Goal: Transaction & Acquisition: Purchase product/service

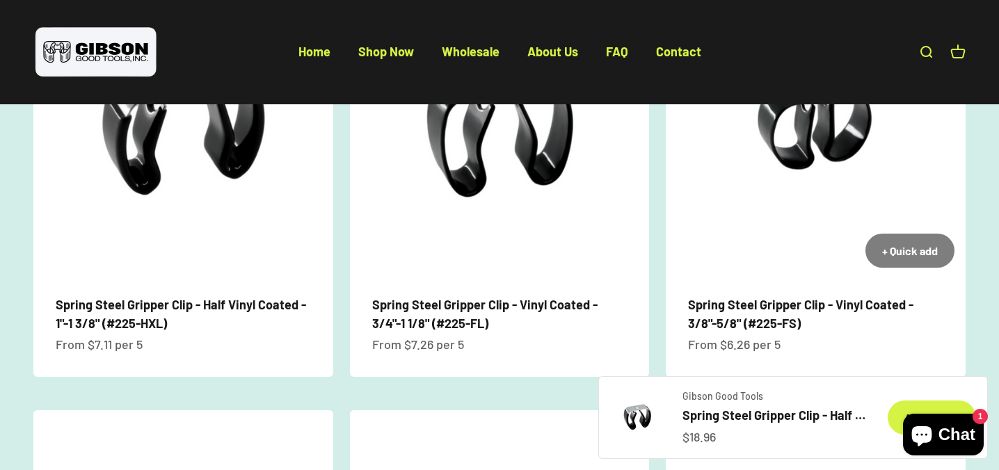
scroll to position [1046, 0]
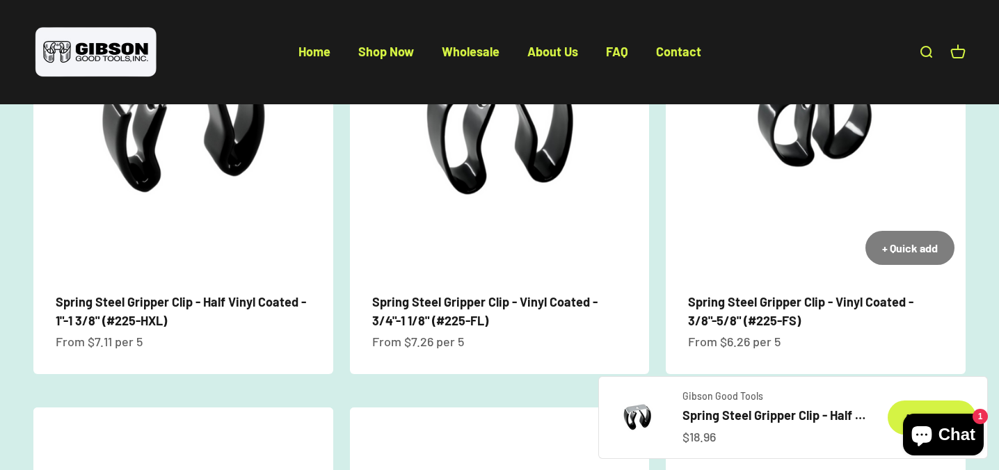
click at [768, 294] on link "Spring Steel Gripper Clip - Vinyl Coated - 3/8"-5/8" (#225-FS)" at bounding box center [800, 311] width 225 height 34
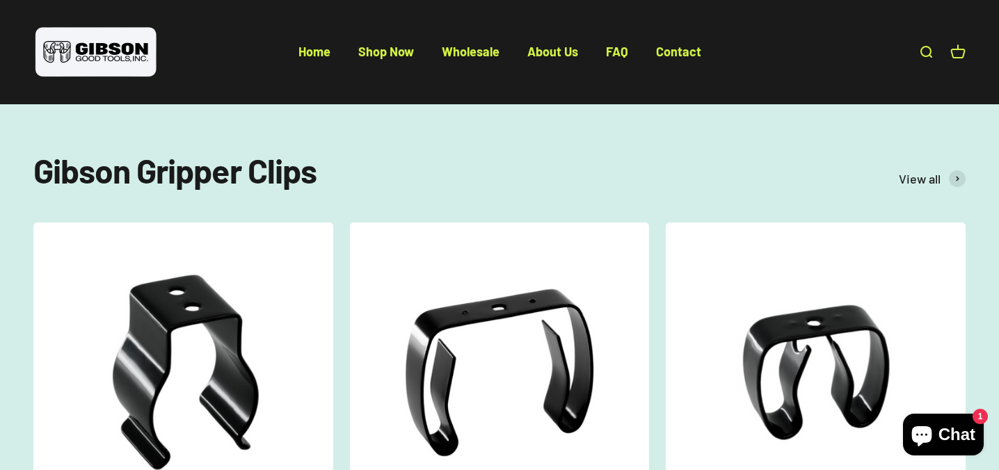
scroll to position [434, 0]
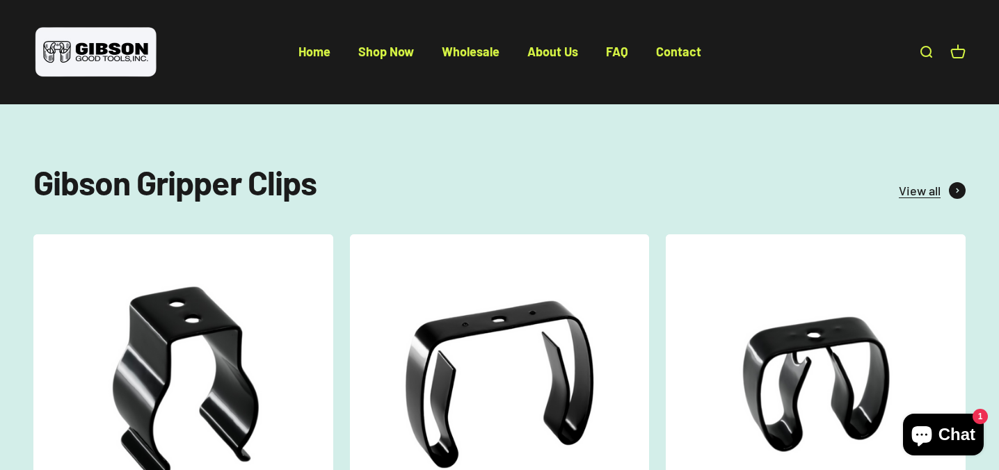
click at [919, 188] on span "View all" at bounding box center [920, 191] width 42 height 20
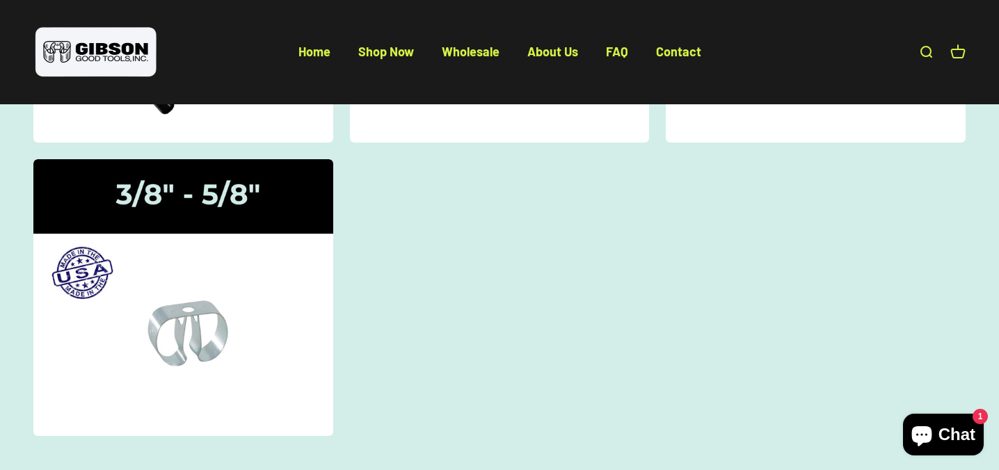
scroll to position [410, 0]
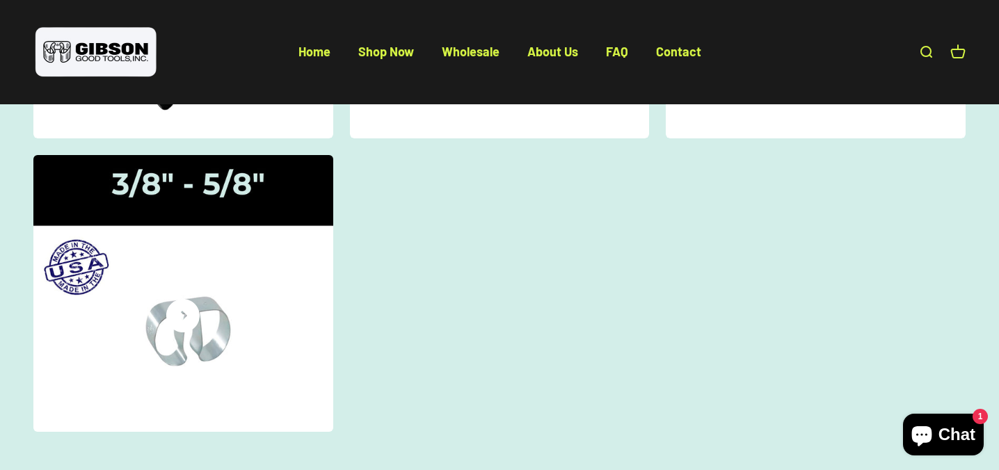
click at [184, 294] on div "Gripper Clips | 3/8" - 5/8"" at bounding box center [182, 294] width 33 height 0
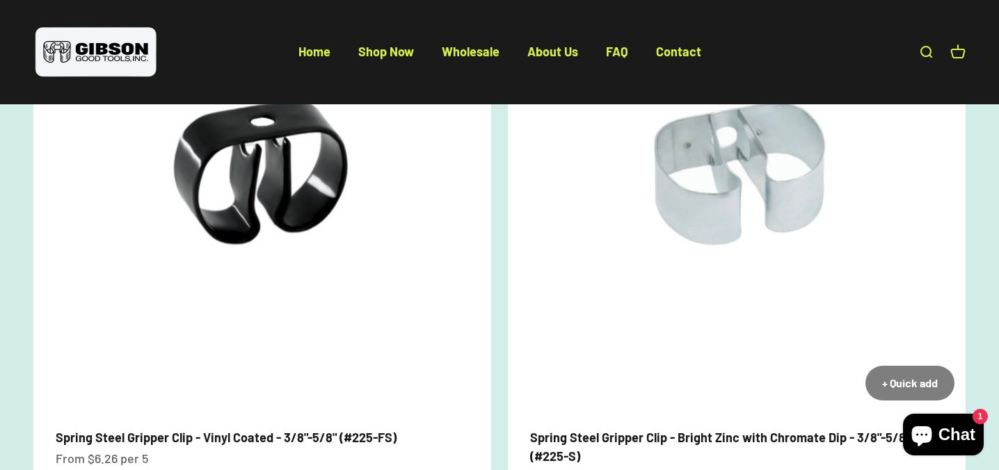
scroll to position [229, 0]
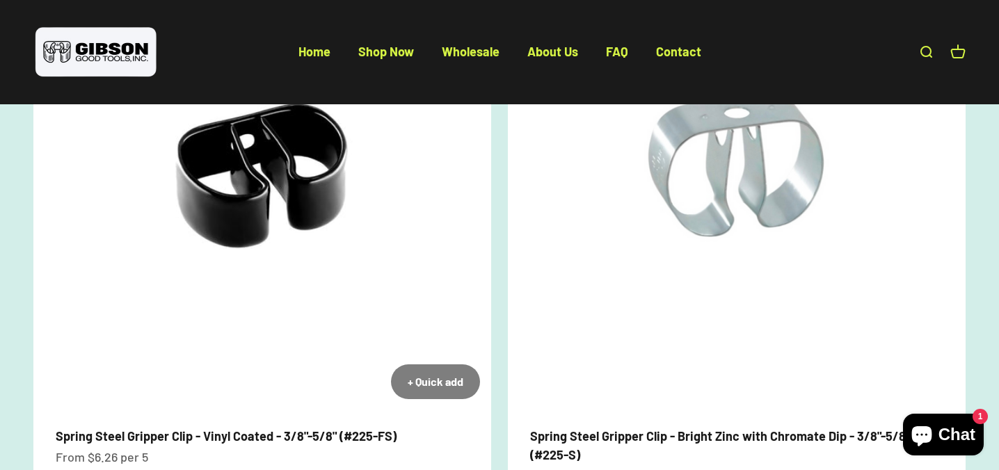
click at [266, 297] on img at bounding box center [262, 182] width 458 height 458
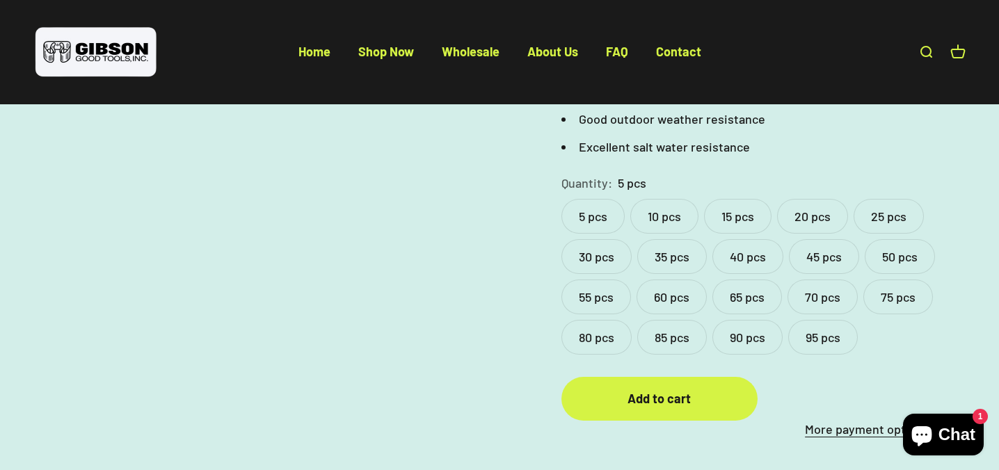
scroll to position [715, 0]
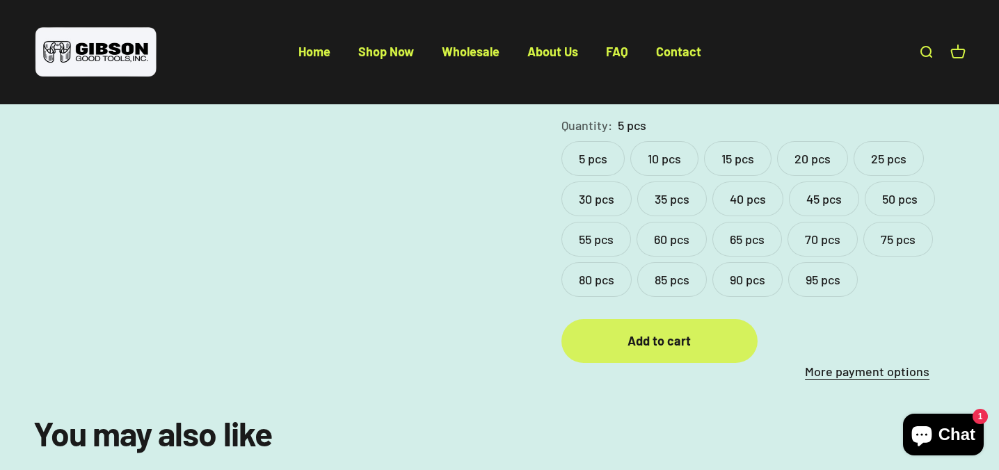
click at [668, 331] on div "Add to cart" at bounding box center [659, 341] width 141 height 20
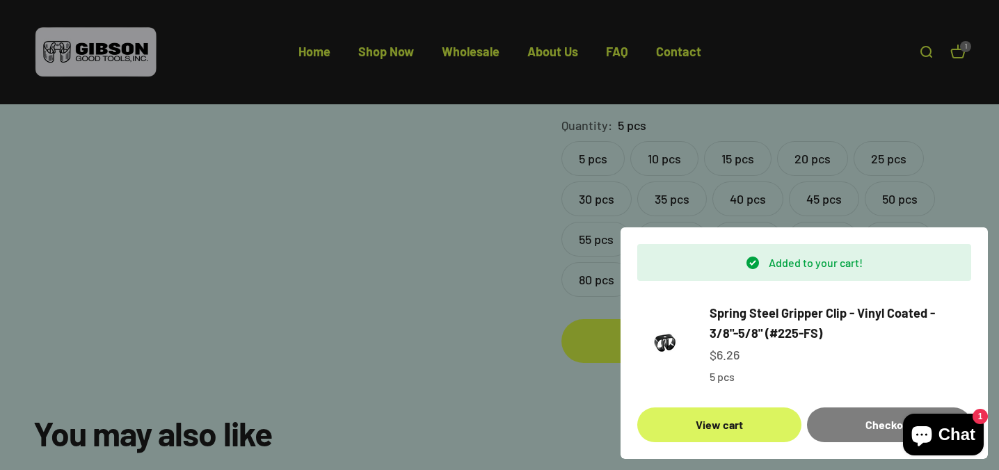
click at [736, 418] on link "View cart" at bounding box center [719, 425] width 164 height 35
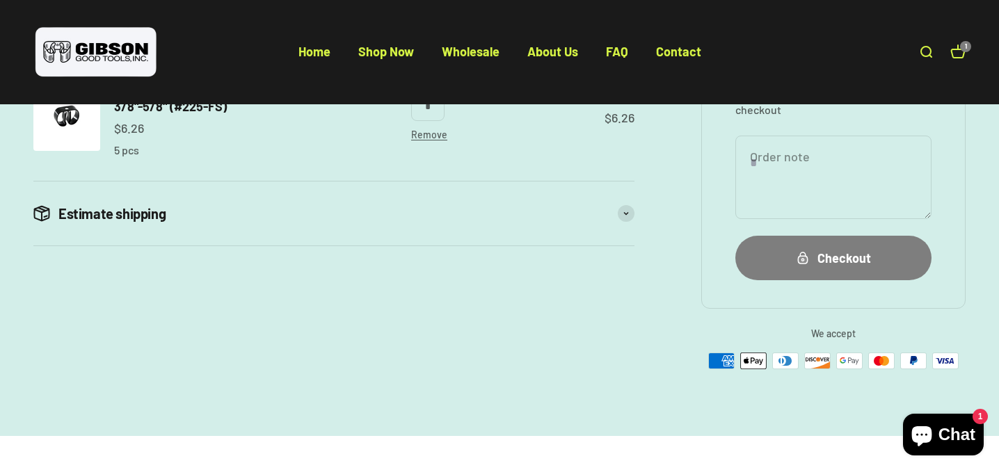
scroll to position [357, 0]
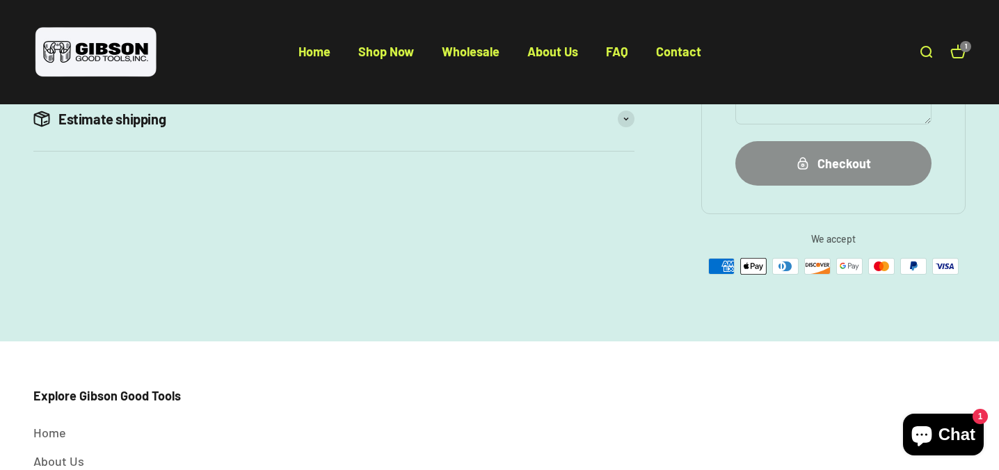
click at [811, 160] on div "Checkout" at bounding box center [833, 164] width 141 height 20
